Goal: Transaction & Acquisition: Purchase product/service

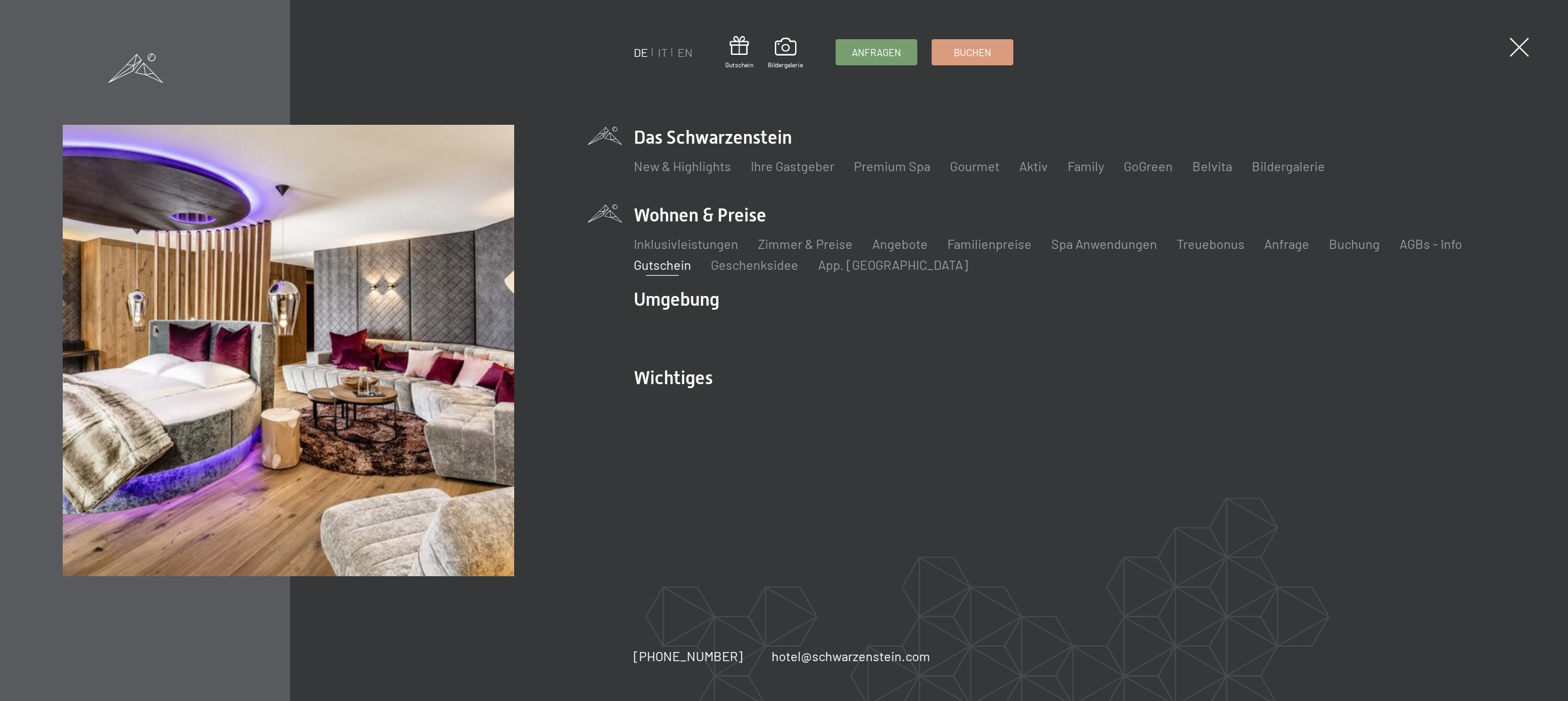
click at [664, 263] on link "Gutschein" at bounding box center [662, 265] width 58 height 16
click at [906, 245] on link "Angebote" at bounding box center [899, 244] width 55 height 16
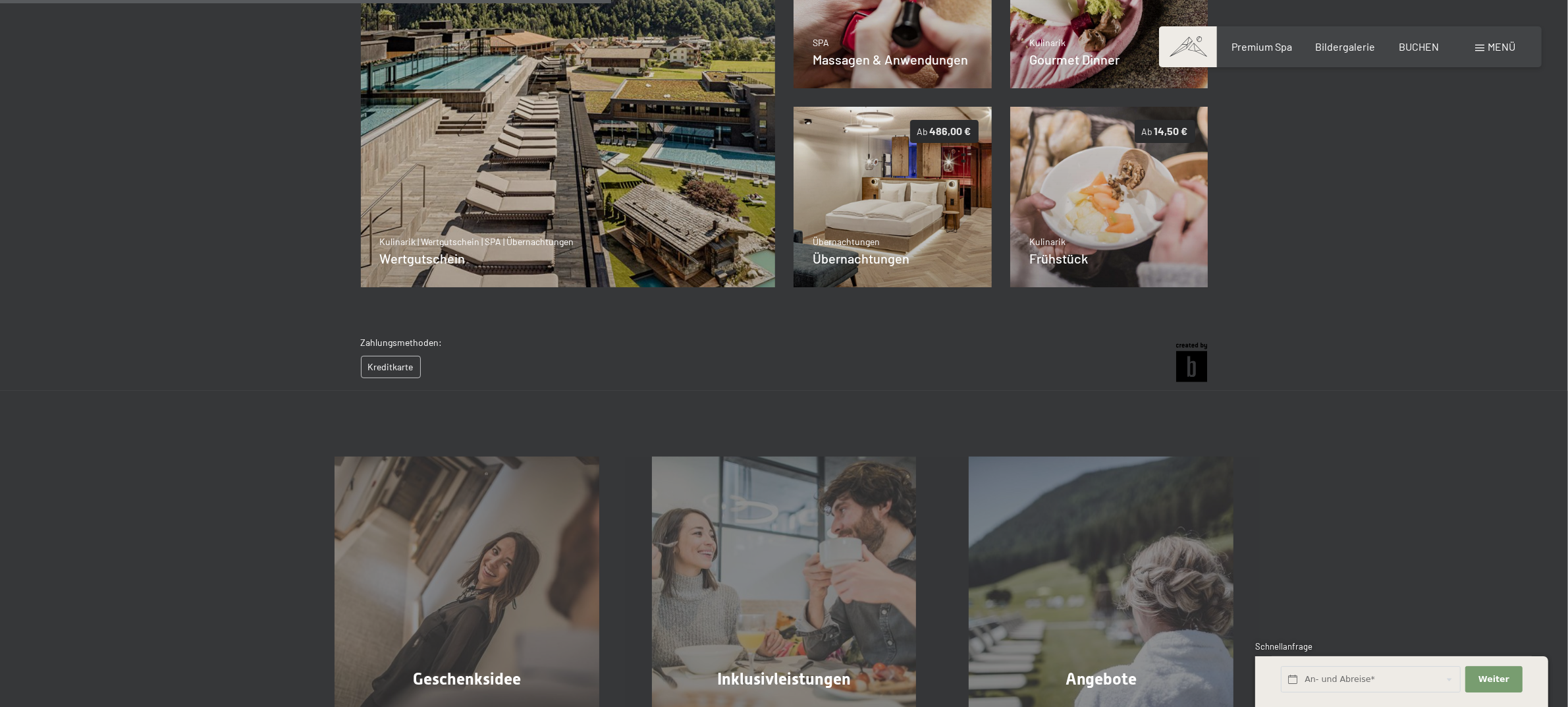
scroll to position [191, 0]
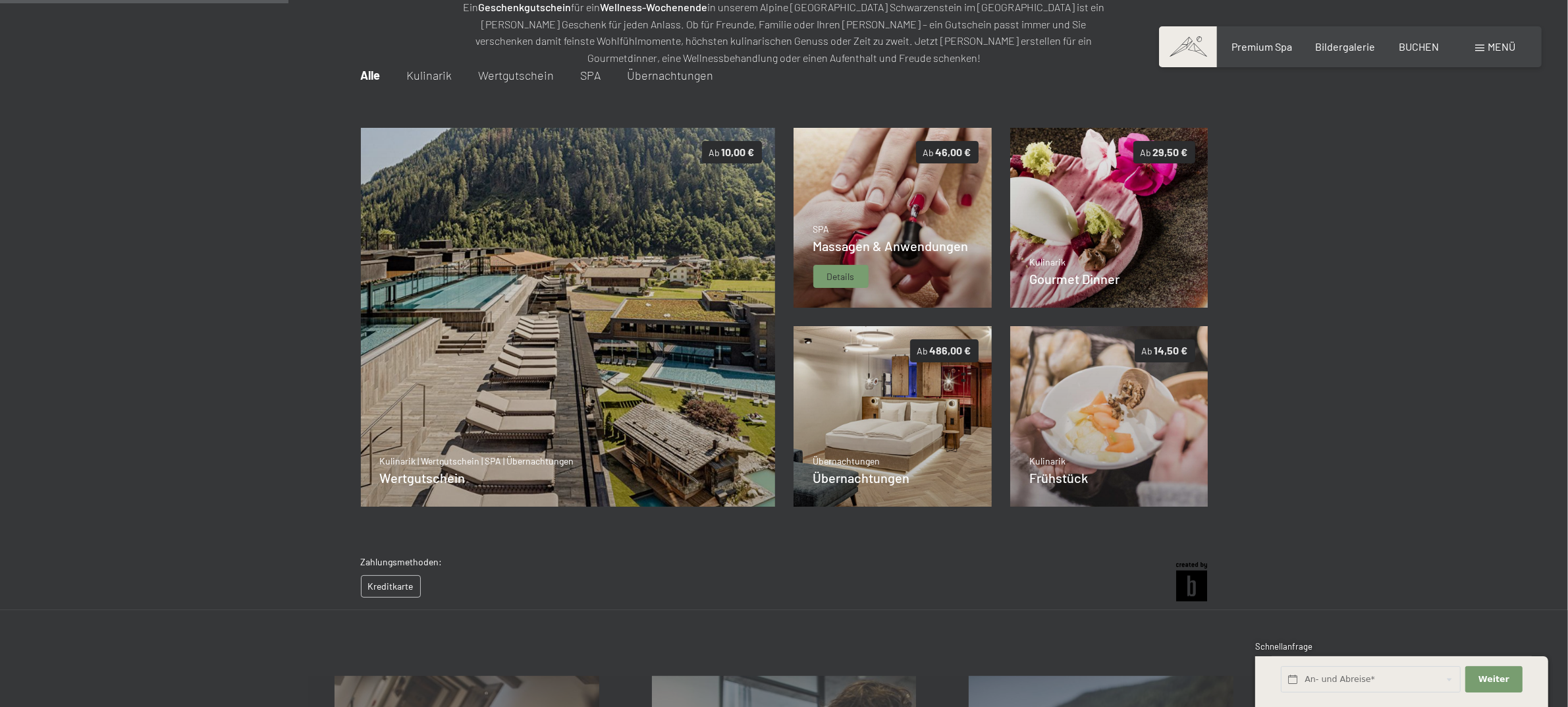
click at [893, 251] on span "Massagen & Anwendungen" at bounding box center [891, 246] width 155 height 16
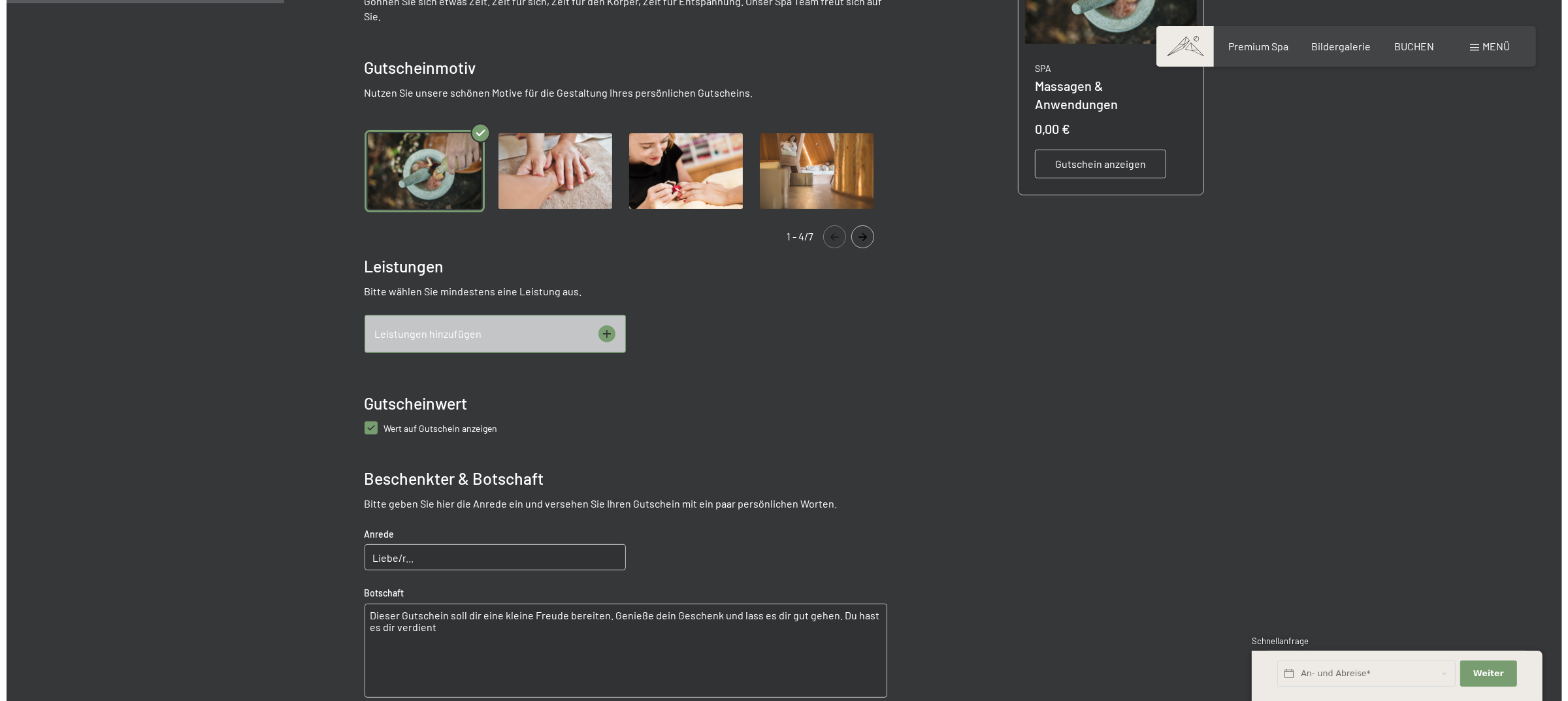
scroll to position [516, 0]
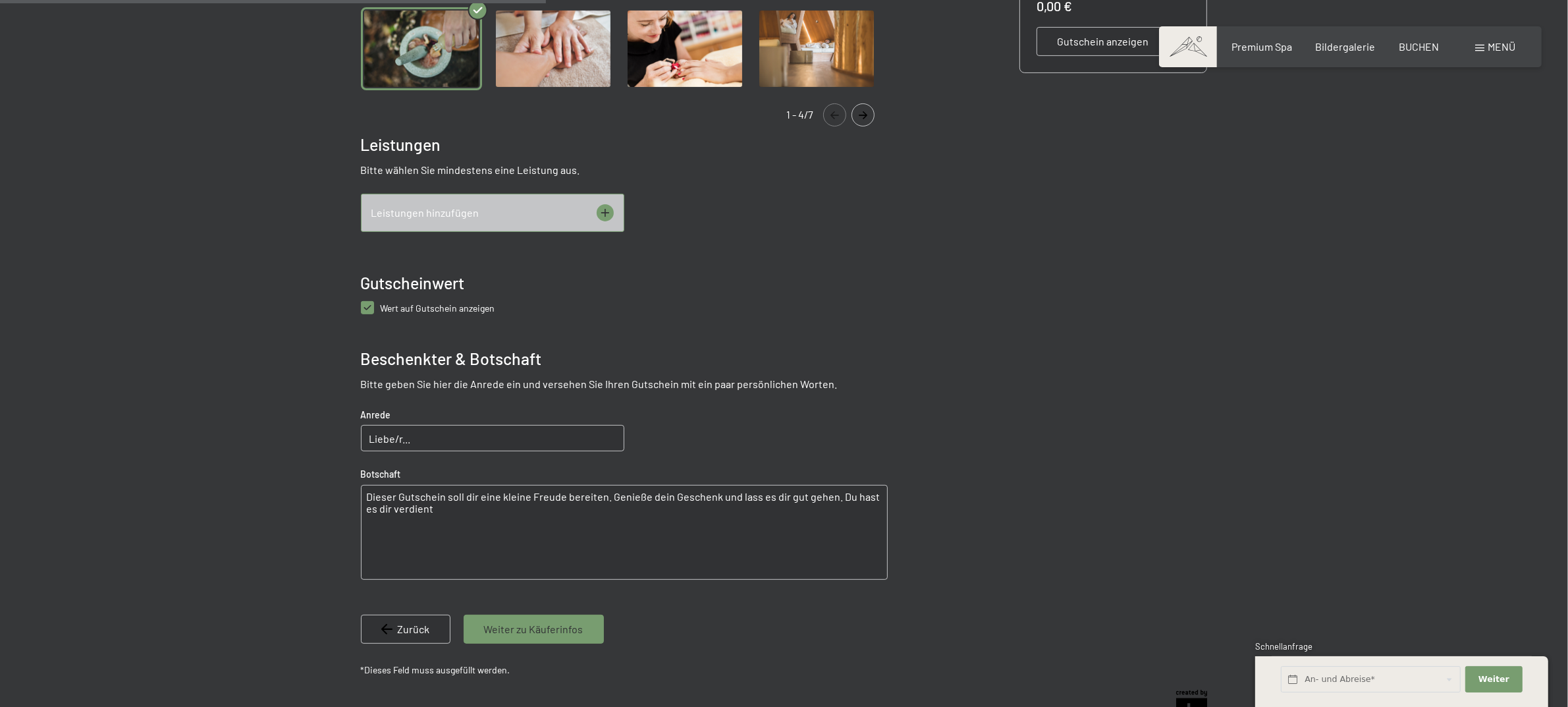
click at [601, 212] on icon at bounding box center [605, 213] width 17 height 17
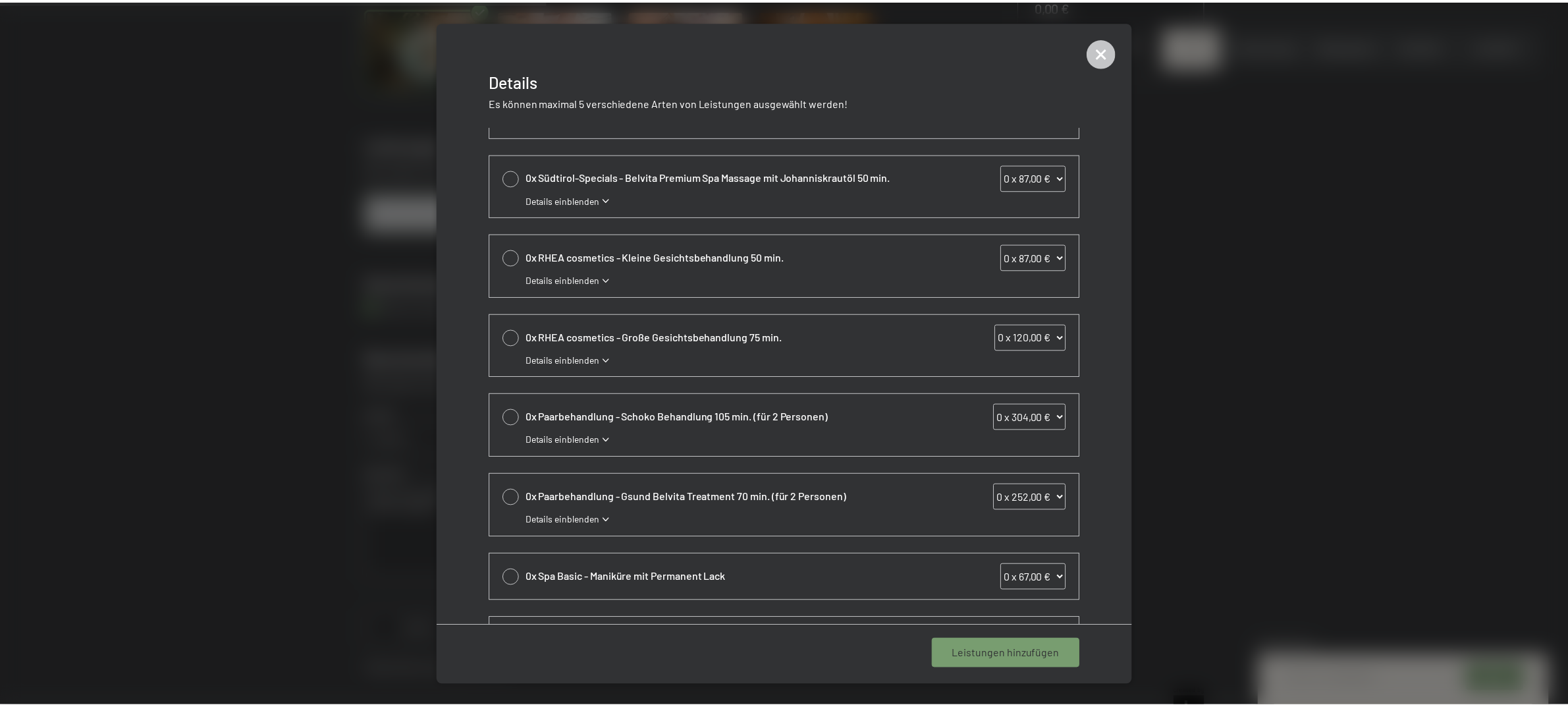
scroll to position [0, 0]
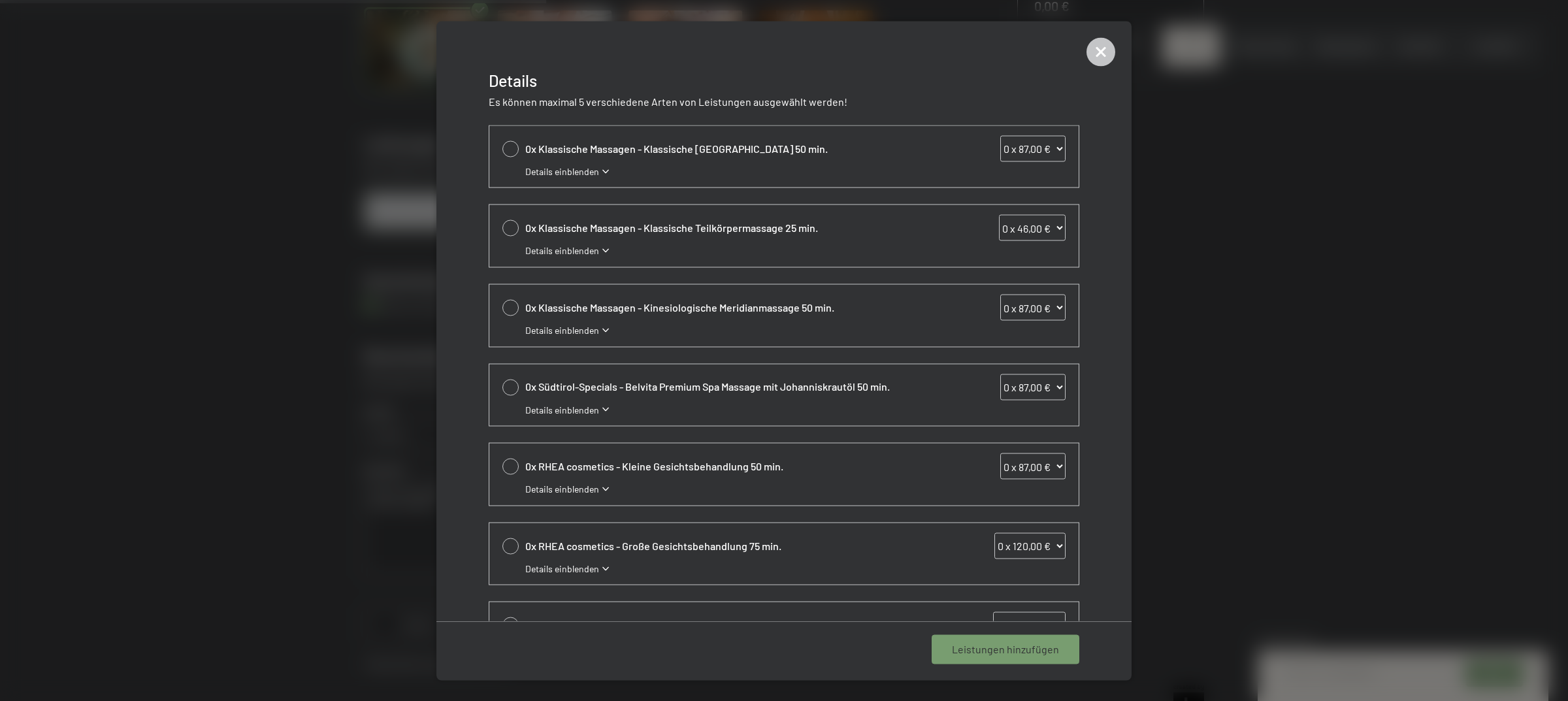
click at [1291, 222] on div at bounding box center [784, 350] width 1568 height 701
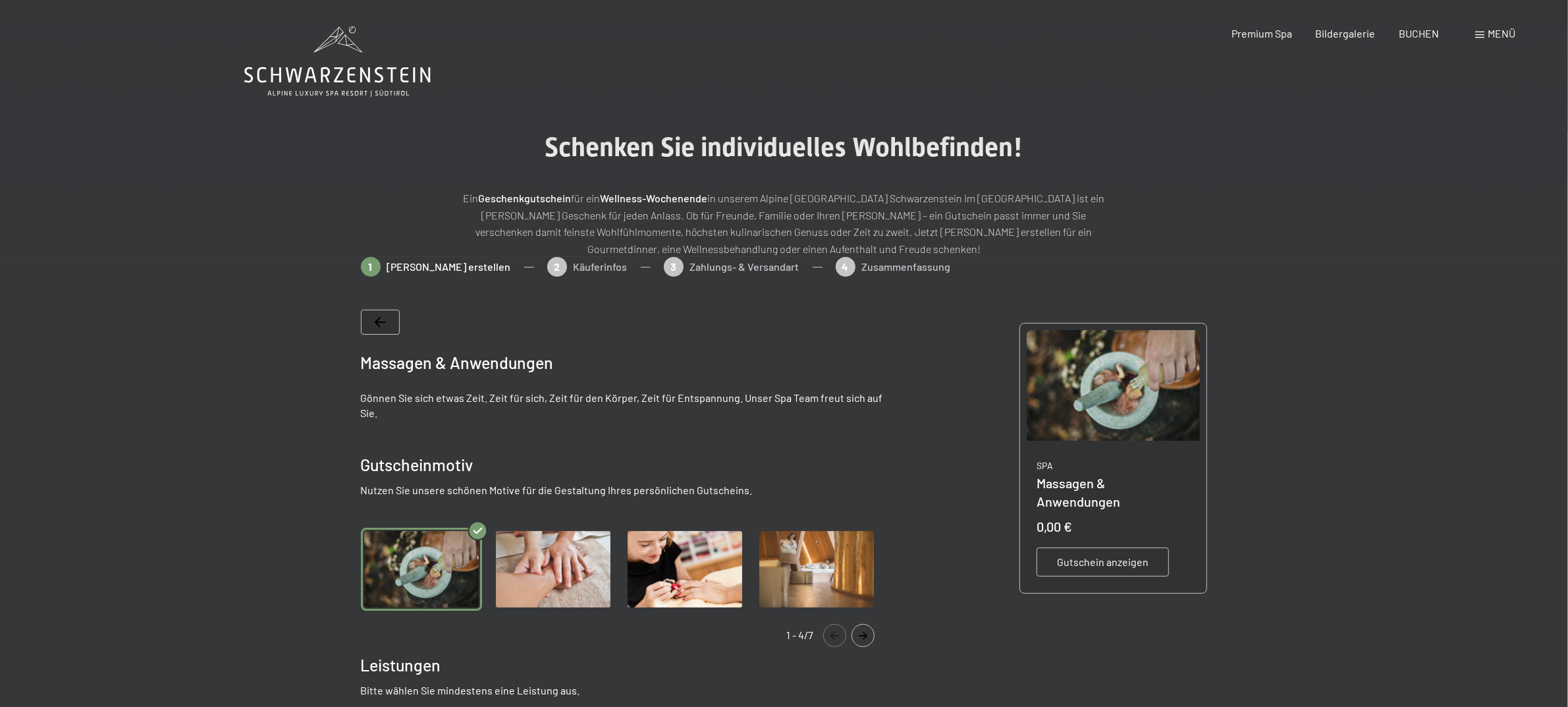
click at [1099, 555] on span "Gutschein anzeigen" at bounding box center [1102, 562] width 91 height 15
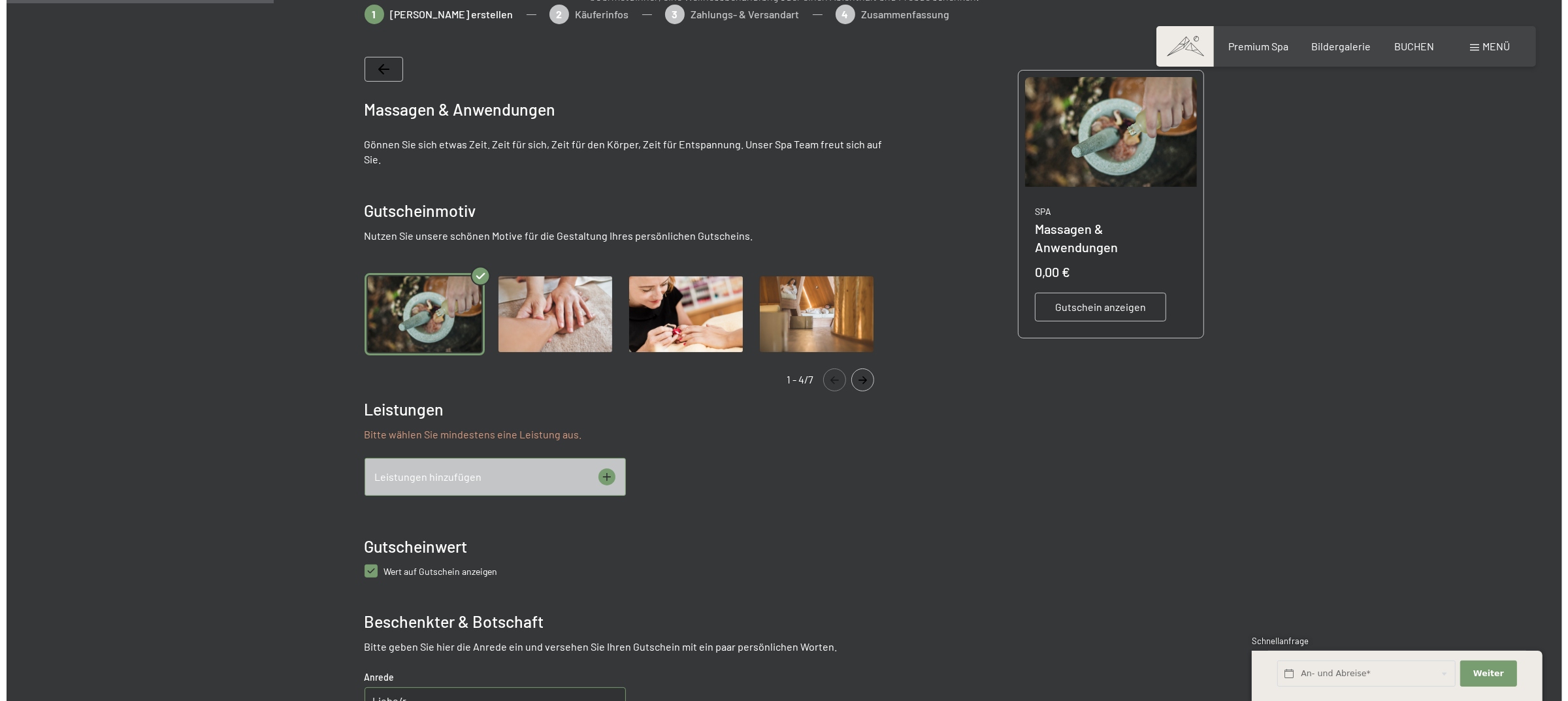
scroll to position [255, 0]
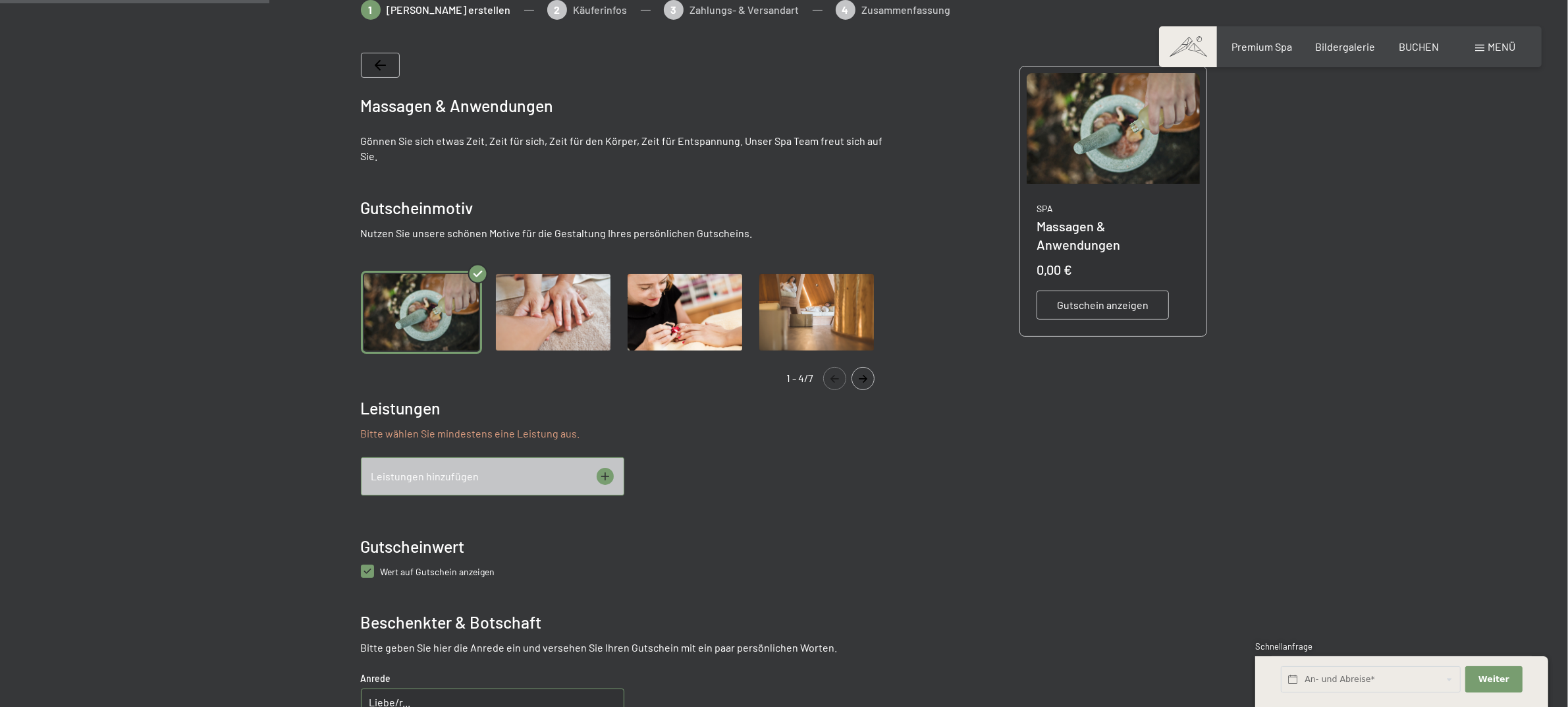
click at [603, 478] on icon at bounding box center [605, 476] width 17 height 17
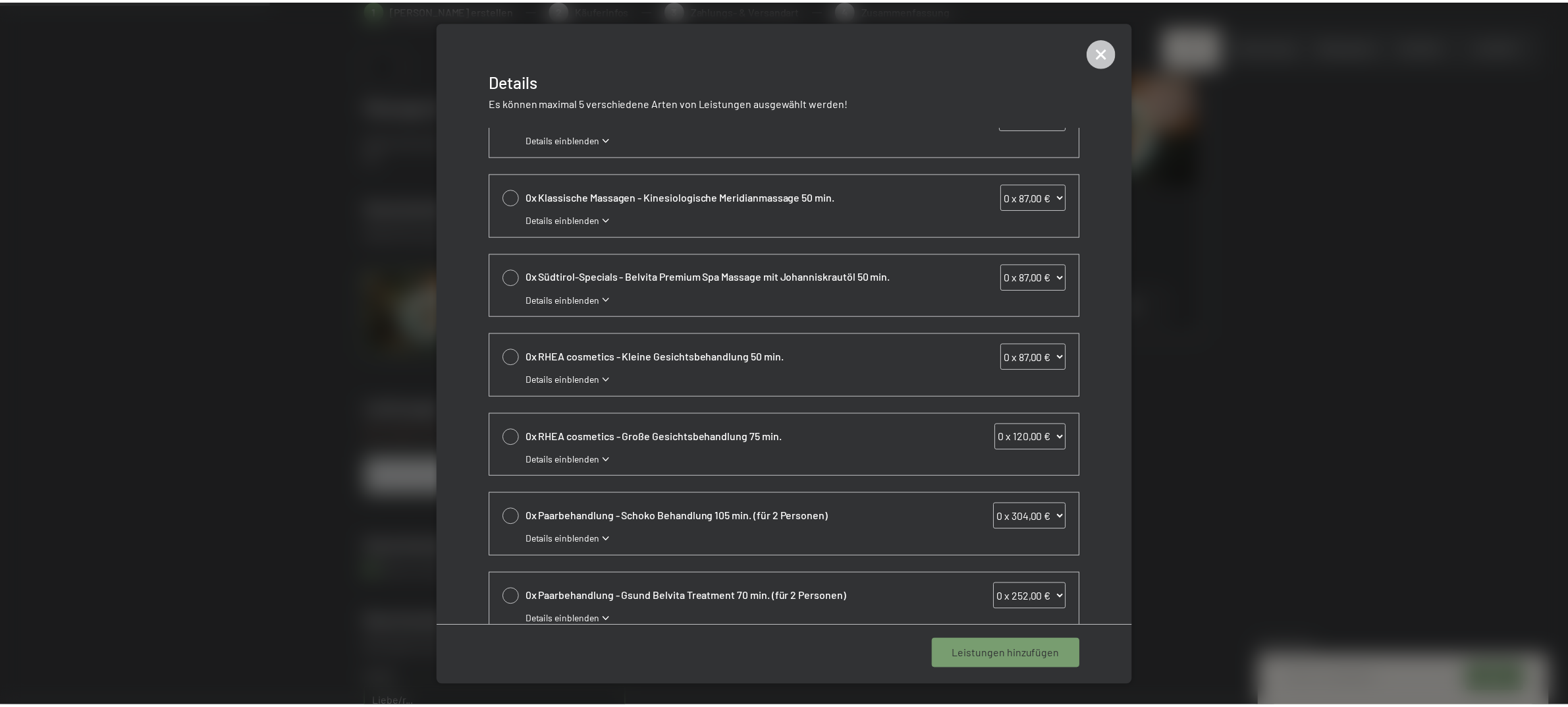
scroll to position [288, 0]
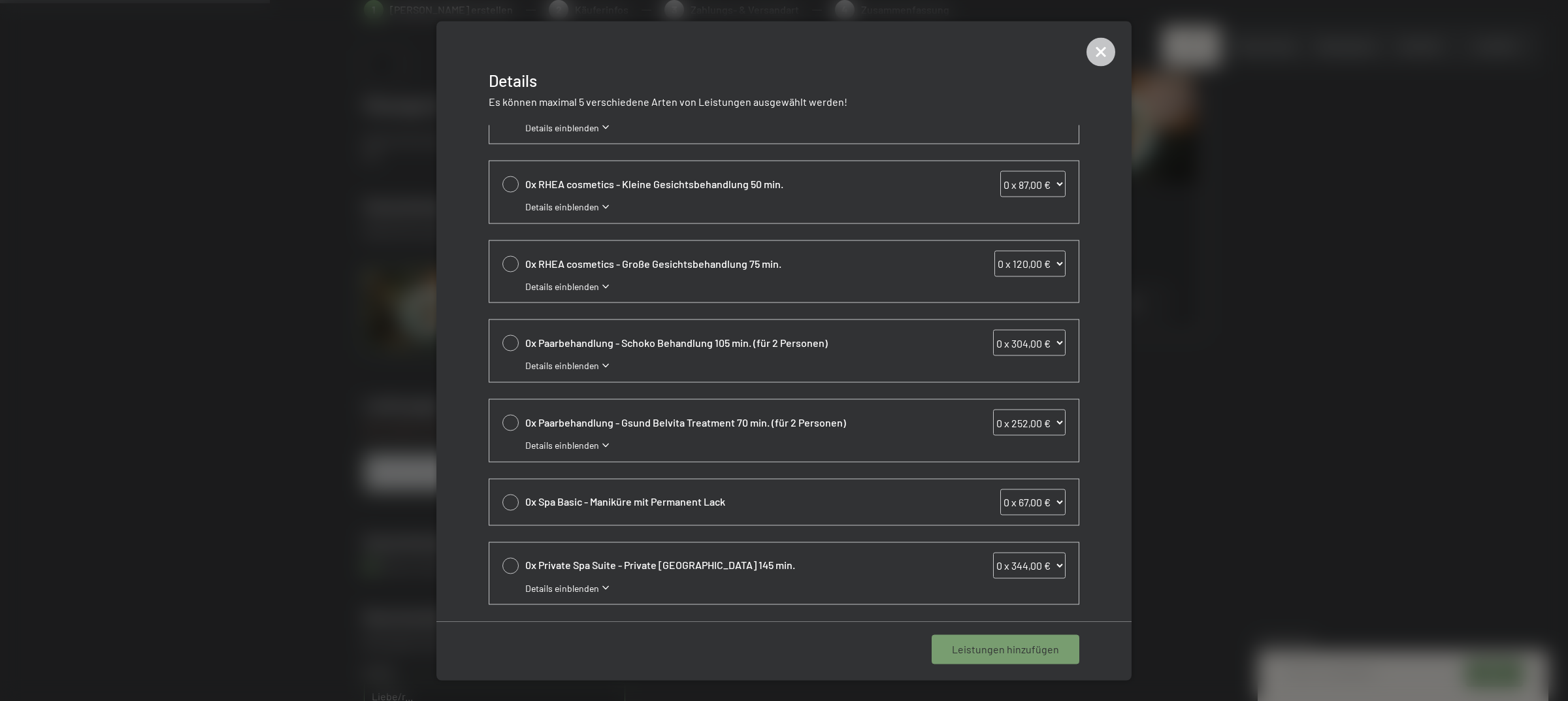
drag, startPoint x: 1108, startPoint y: 46, endPoint x: 1425, endPoint y: 214, distance: 358.8
click at [1107, 46] on icon at bounding box center [1101, 52] width 29 height 29
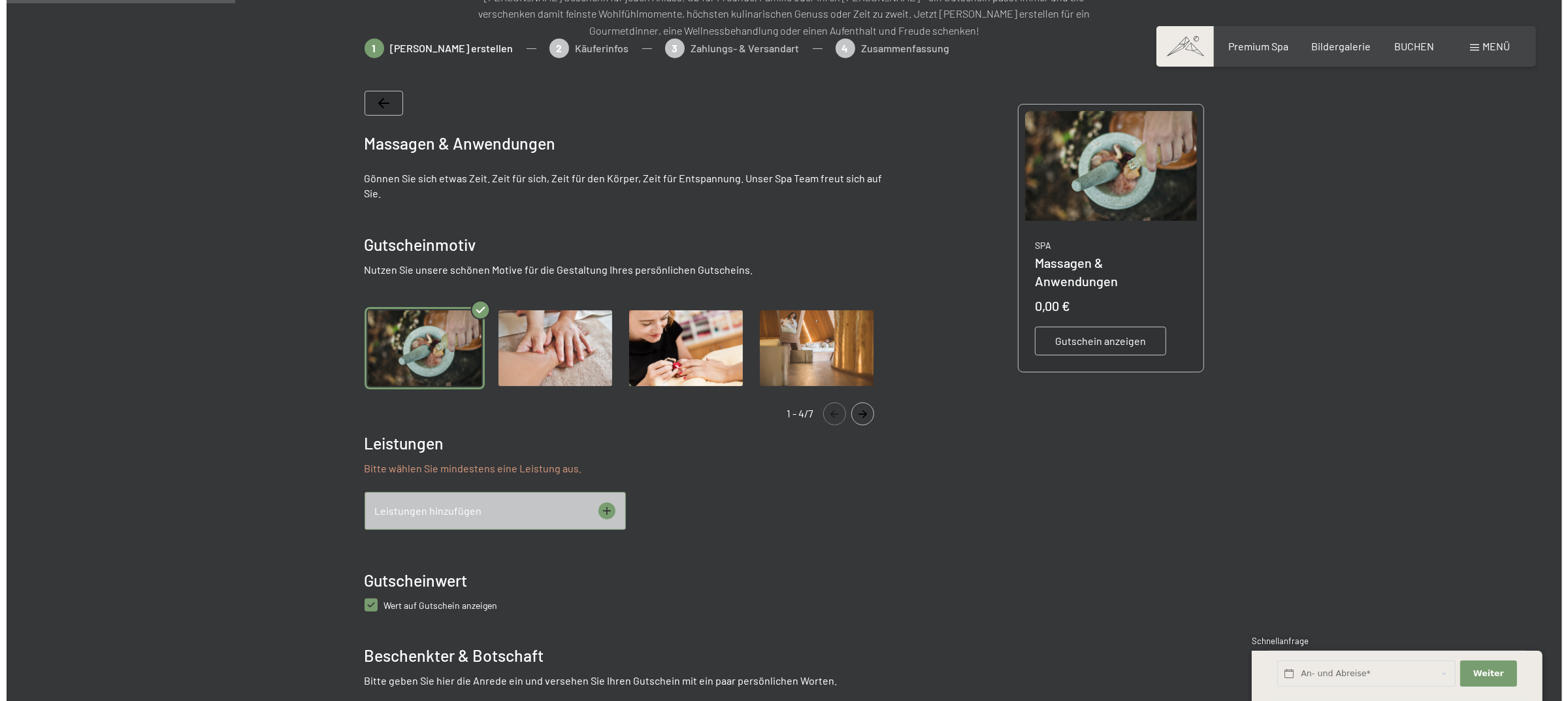
scroll to position [217, 0]
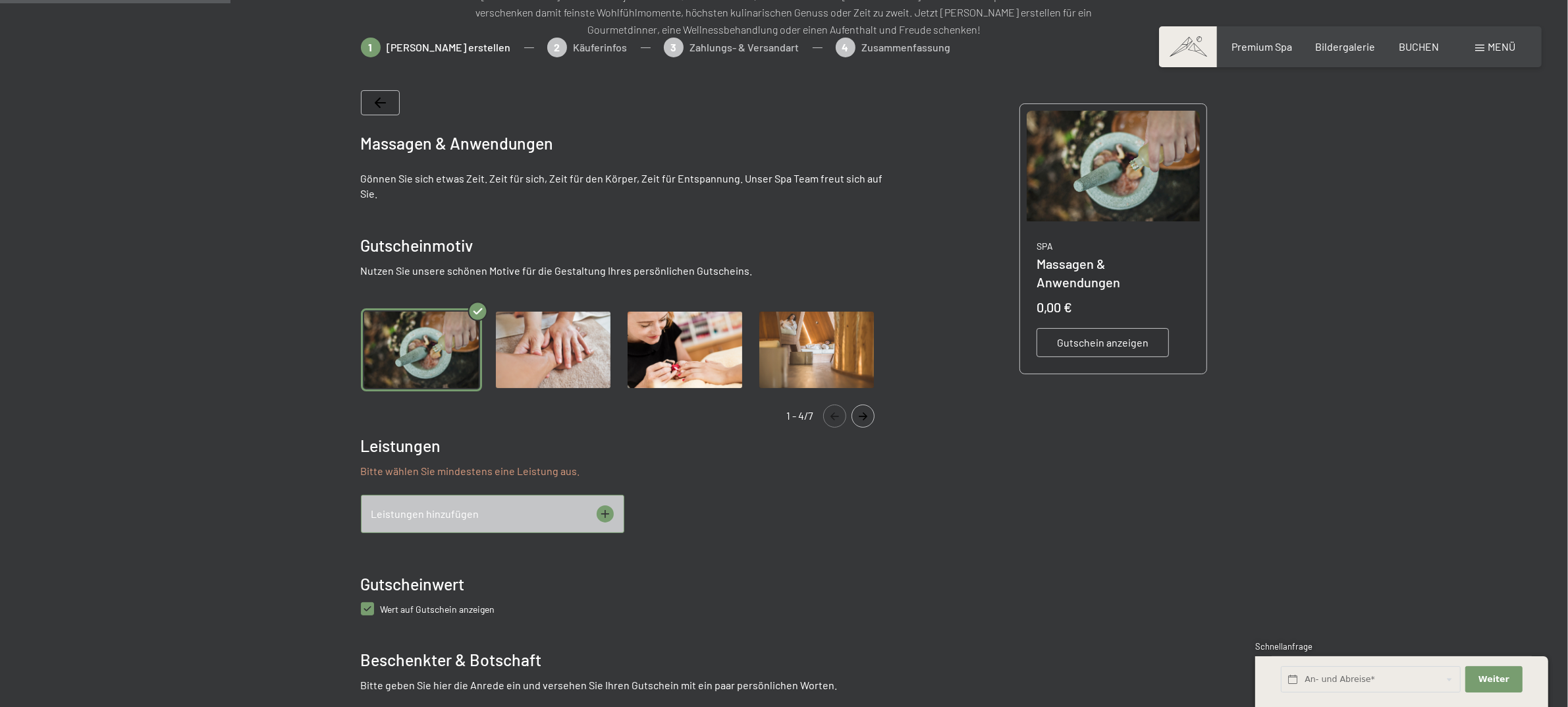
click at [604, 511] on icon at bounding box center [605, 514] width 17 height 17
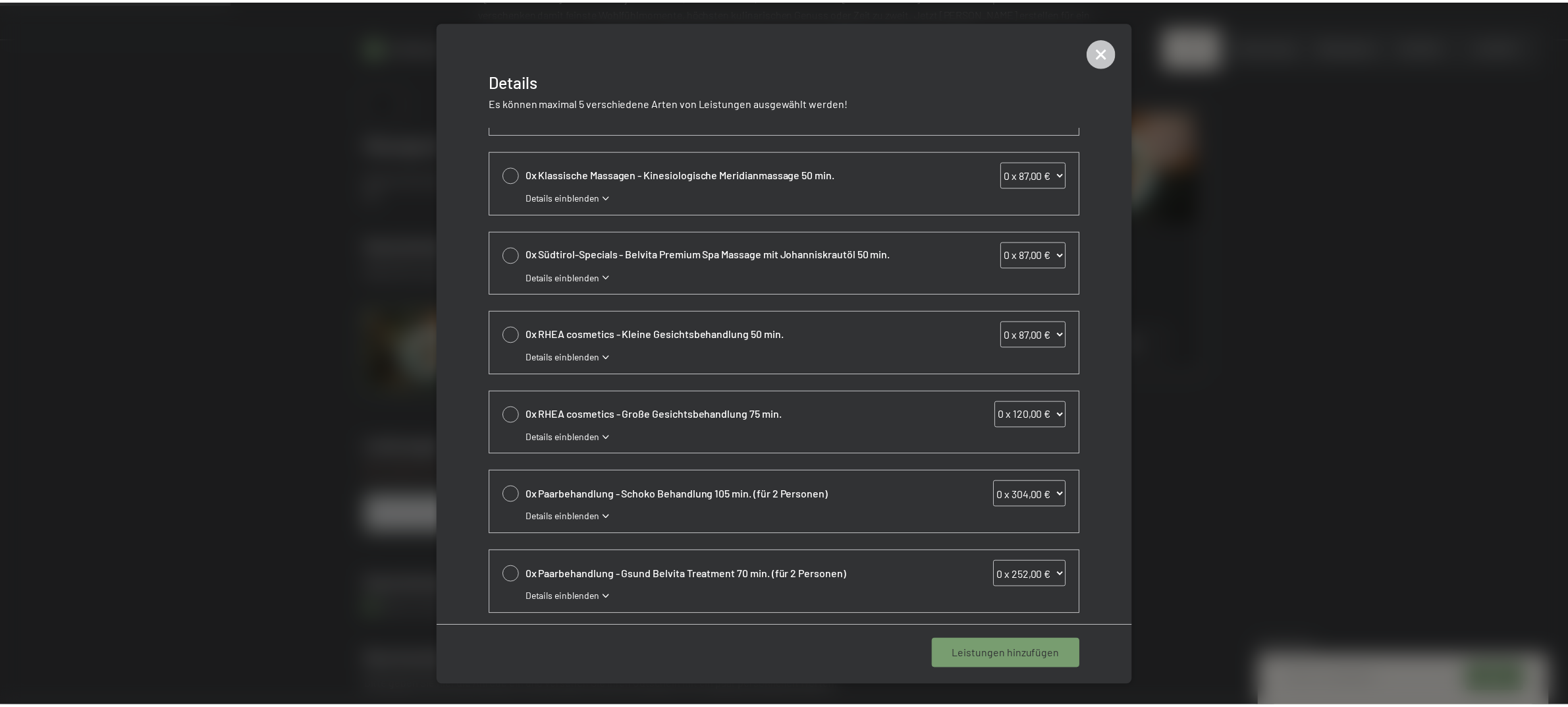
scroll to position [0, 0]
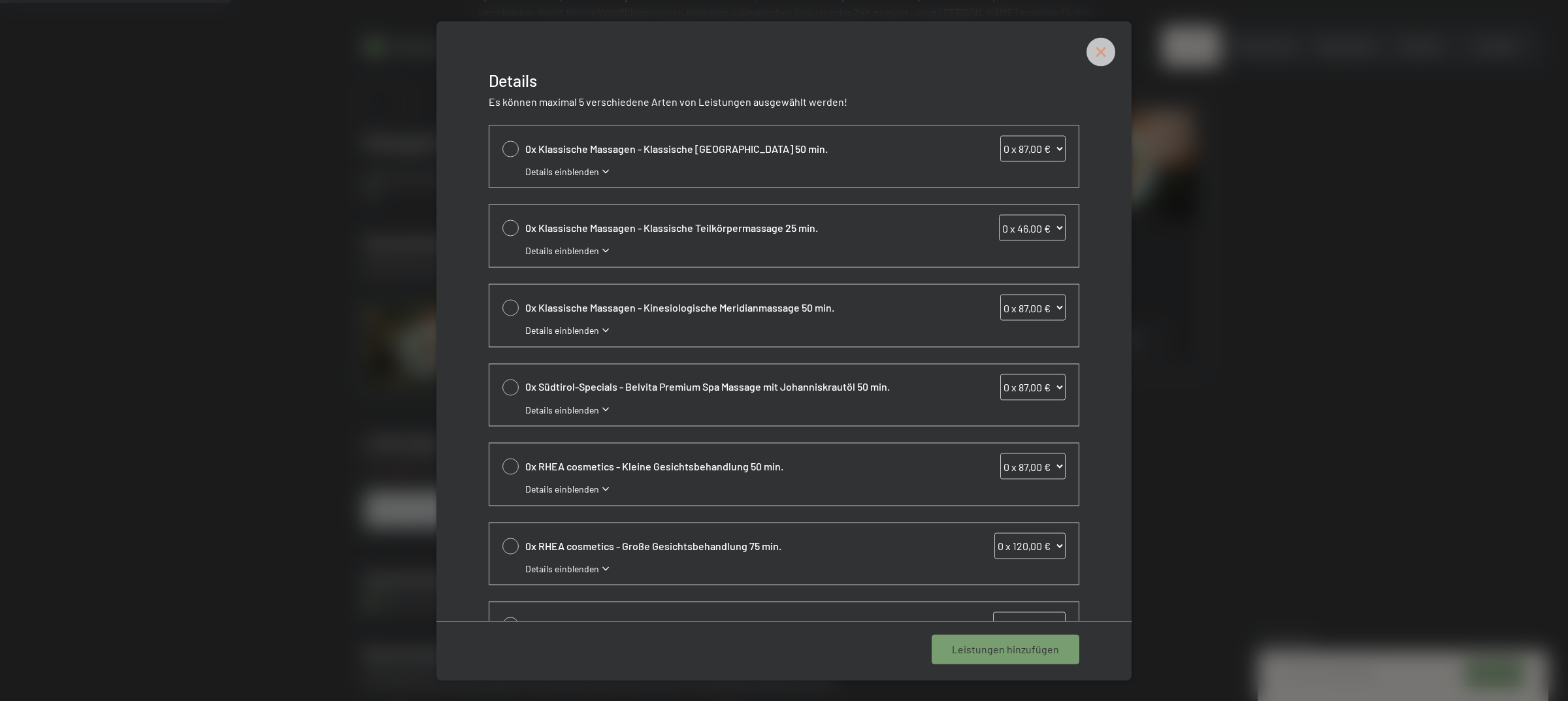
click at [1095, 60] on icon at bounding box center [1101, 52] width 29 height 29
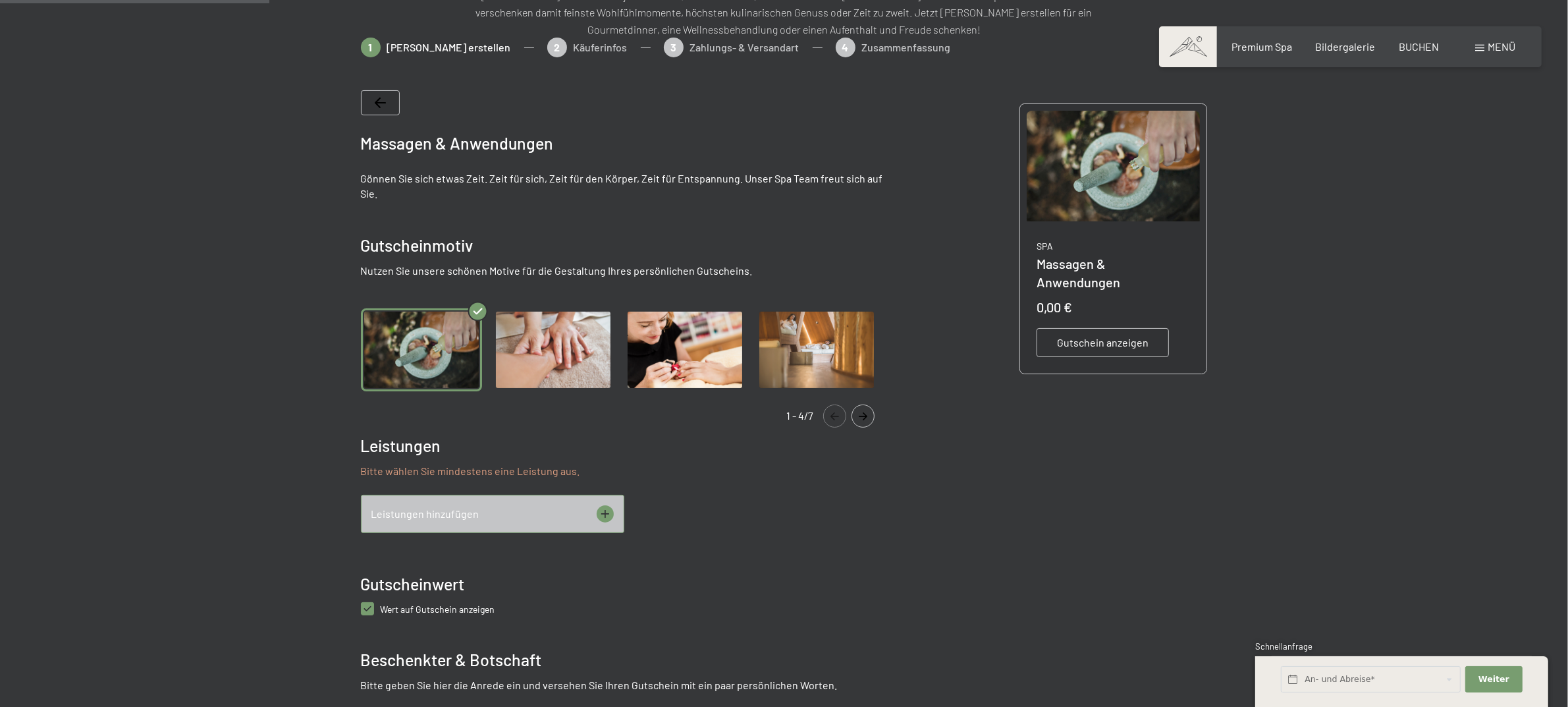
scroll to position [768, 0]
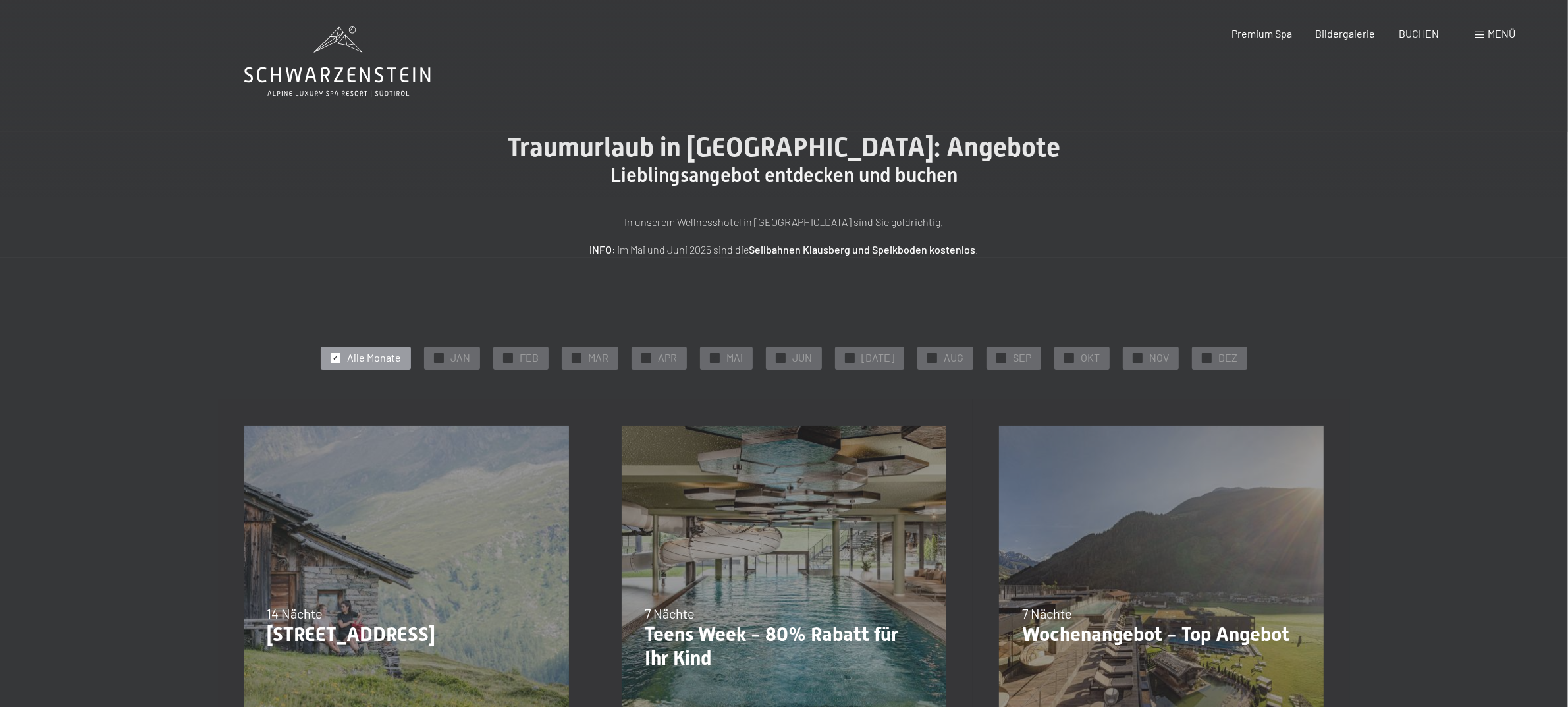
click at [1486, 30] on div "Menü" at bounding box center [1495, 33] width 40 height 15
